Goal: Task Accomplishment & Management: Manage account settings

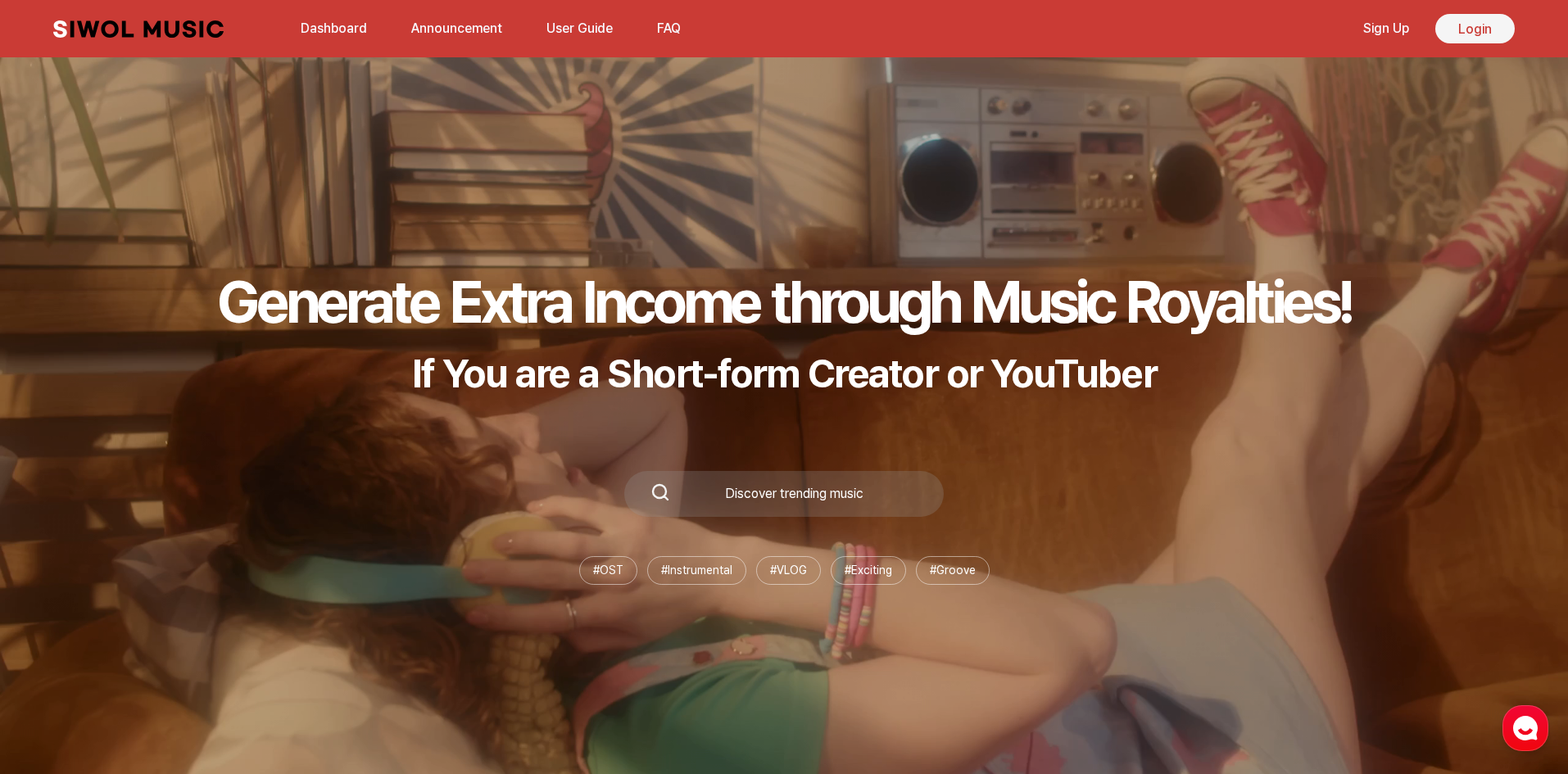
click at [1473, 34] on link "Login" at bounding box center [1475, 28] width 80 height 29
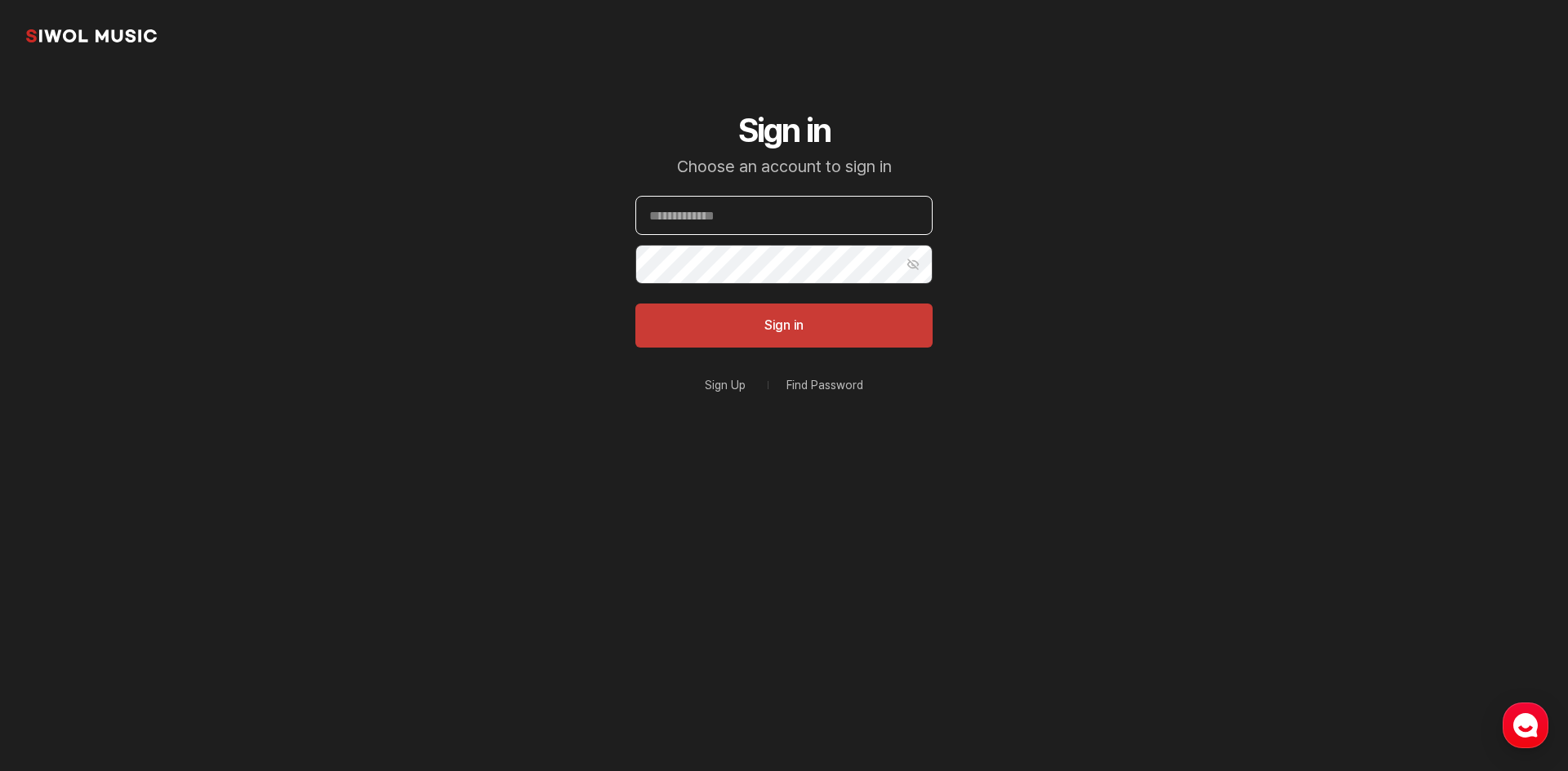
click at [766, 214] on input "Email" at bounding box center [783, 215] width 297 height 39
type input "**********"
click at [635, 304] on button "Sign in" at bounding box center [783, 326] width 297 height 44
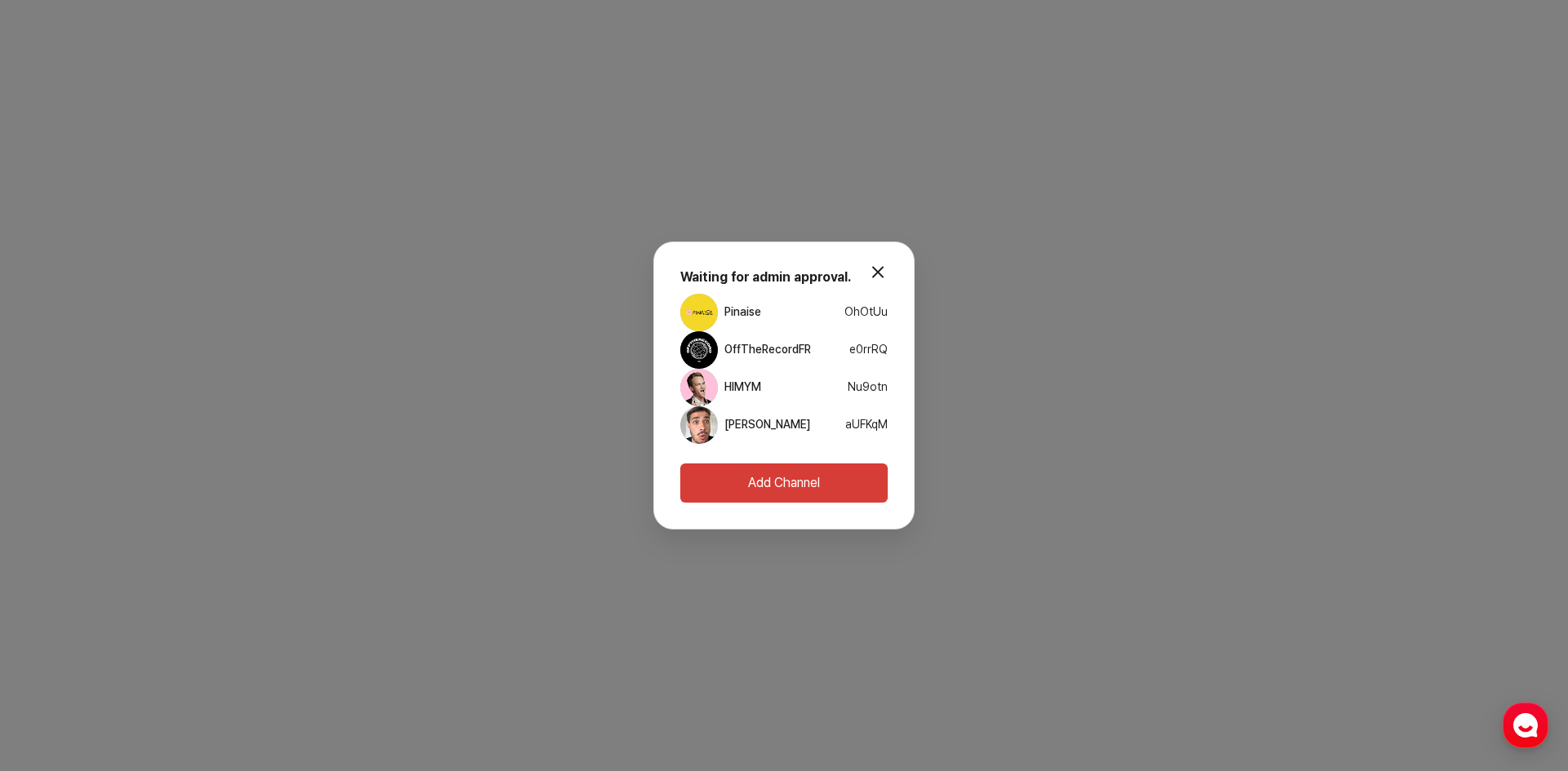
click at [865, 426] on span "aUFKqM" at bounding box center [866, 424] width 43 height 13
click at [877, 275] on button "modal.close" at bounding box center [878, 272] width 33 height 33
